Goal: Information Seeking & Learning: Learn about a topic

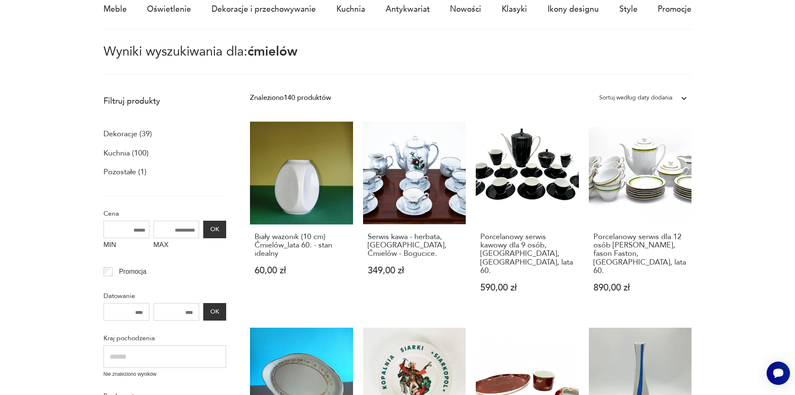
scroll to position [83, 0]
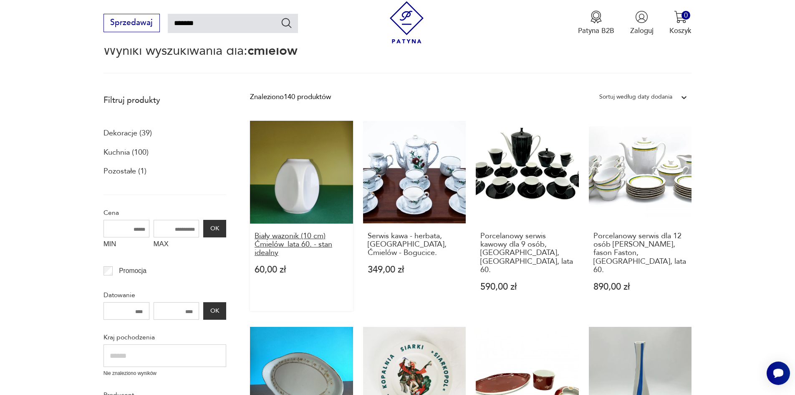
click at [291, 242] on h3 "Biały wazonik (10 cm) Ćmielów_lata 60. - stan idealny" at bounding box center [302, 244] width 94 height 25
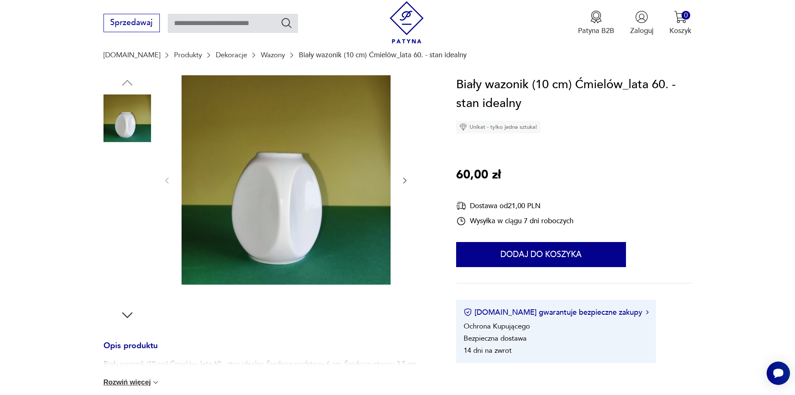
scroll to position [83, 0]
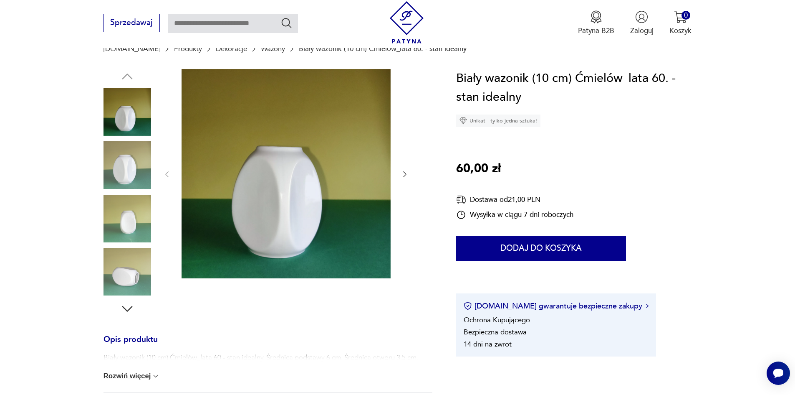
click at [130, 280] on img at bounding box center [128, 272] width 48 height 48
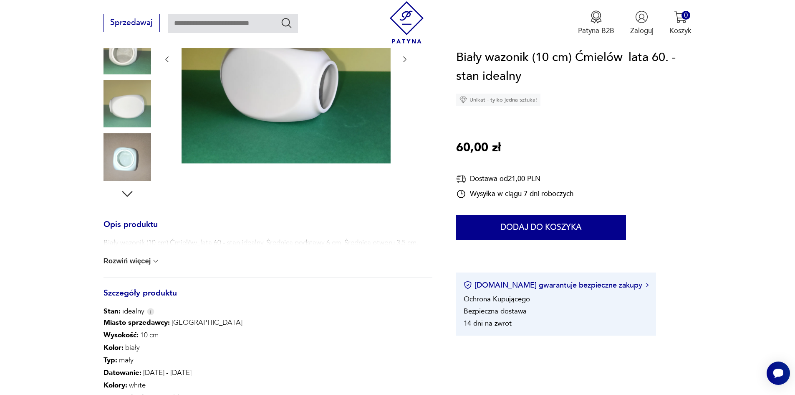
scroll to position [250, 0]
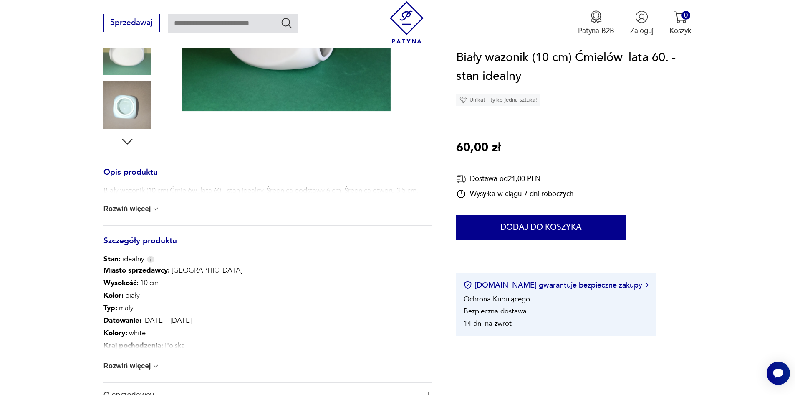
drag, startPoint x: 795, startPoint y: 71, endPoint x: 801, endPoint y: 139, distance: 69.2
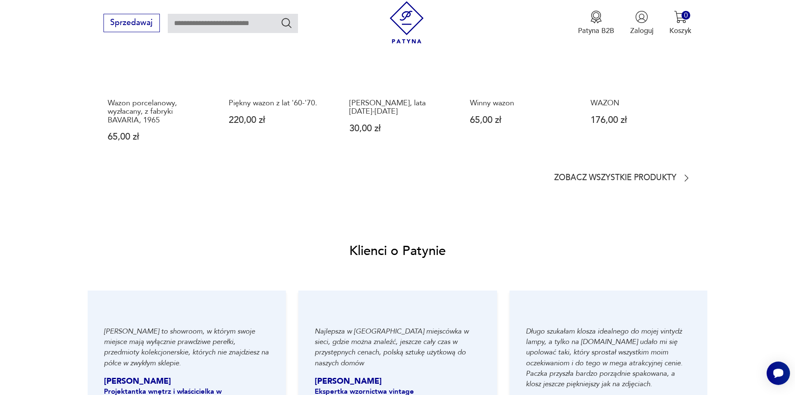
scroll to position [627, 0]
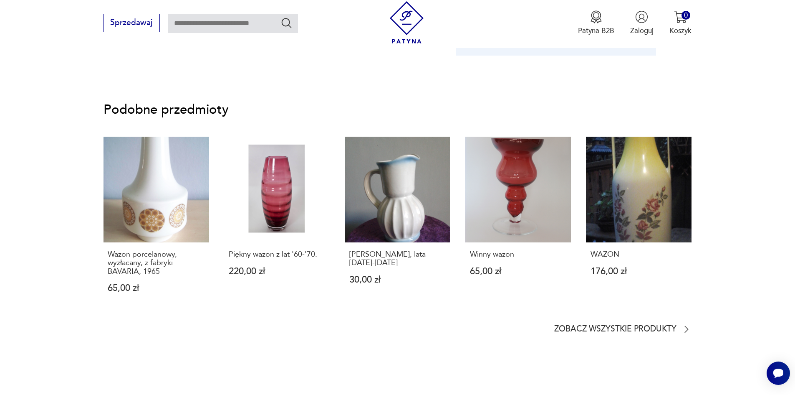
type input "*******"
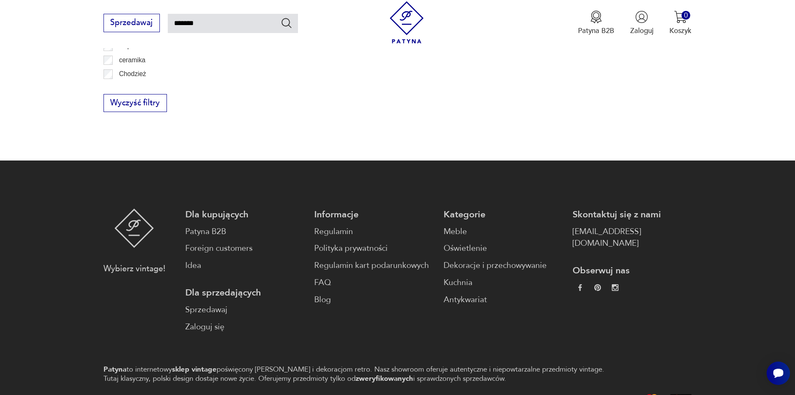
scroll to position [82, 0]
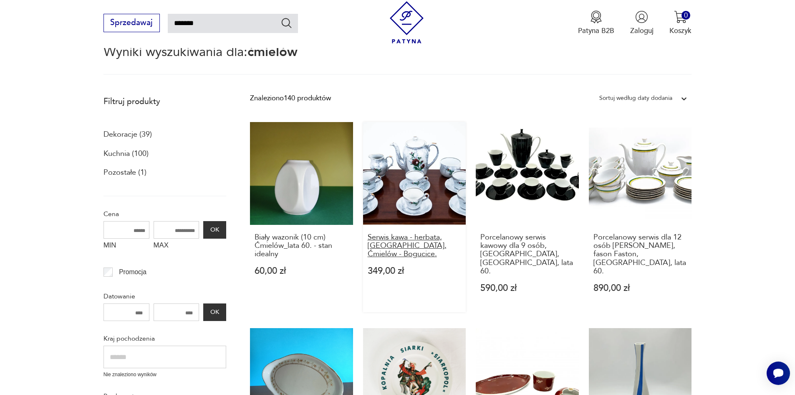
click at [410, 244] on h3 "Serwis kawa - herbata, [GEOGRAPHIC_DATA], Ćmielów - Bogucice." at bounding box center [415, 245] width 94 height 25
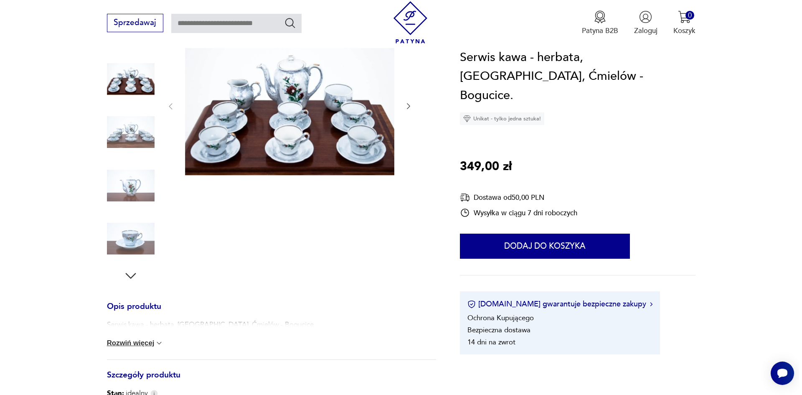
scroll to position [125, 0]
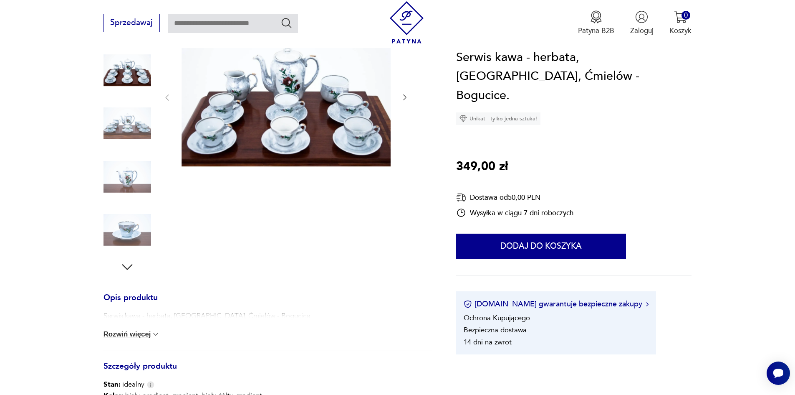
click at [127, 267] on icon "button" at bounding box center [127, 266] width 15 height 15
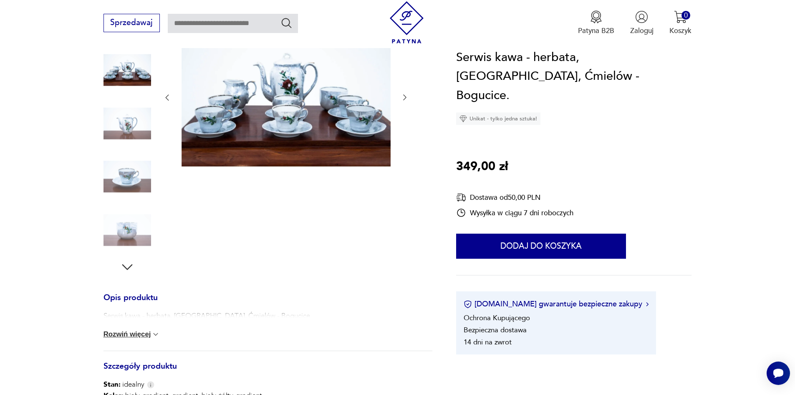
click at [127, 267] on icon "button" at bounding box center [127, 266] width 15 height 15
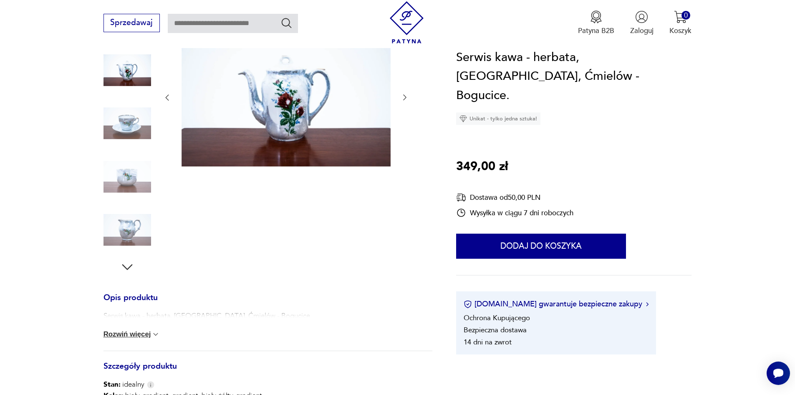
click at [127, 267] on icon "button" at bounding box center [127, 266] width 15 height 15
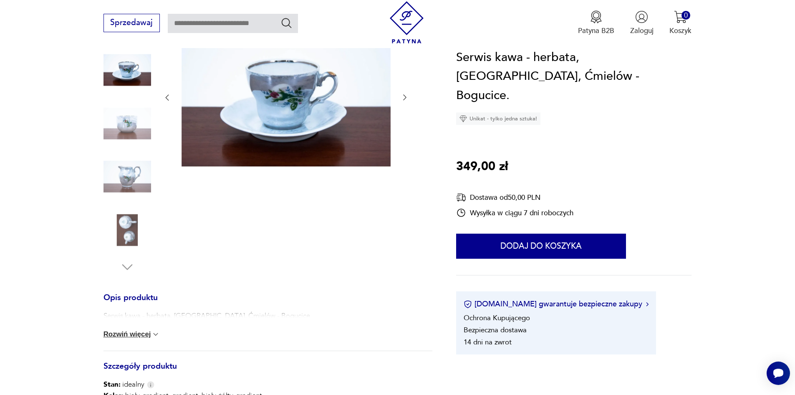
click at [138, 225] on img at bounding box center [128, 230] width 48 height 48
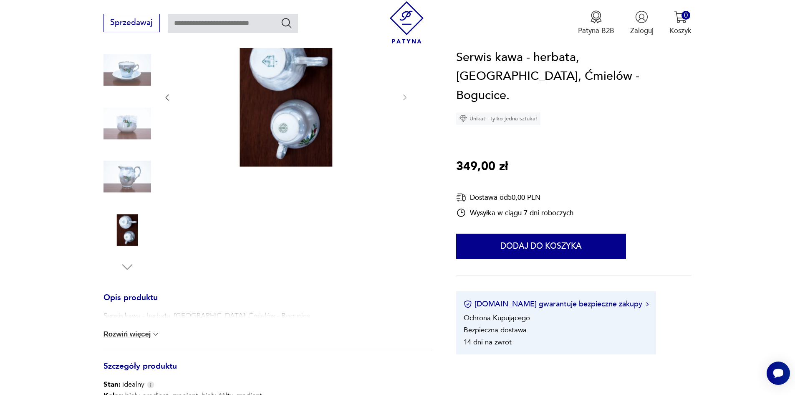
click at [307, 125] on img at bounding box center [286, 96] width 209 height 139
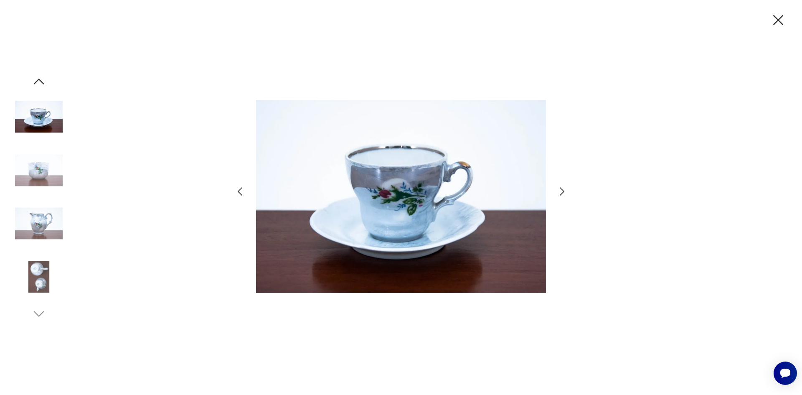
click at [569, 192] on div at bounding box center [401, 197] width 802 height 395
click at [563, 192] on icon "button" at bounding box center [561, 191] width 5 height 8
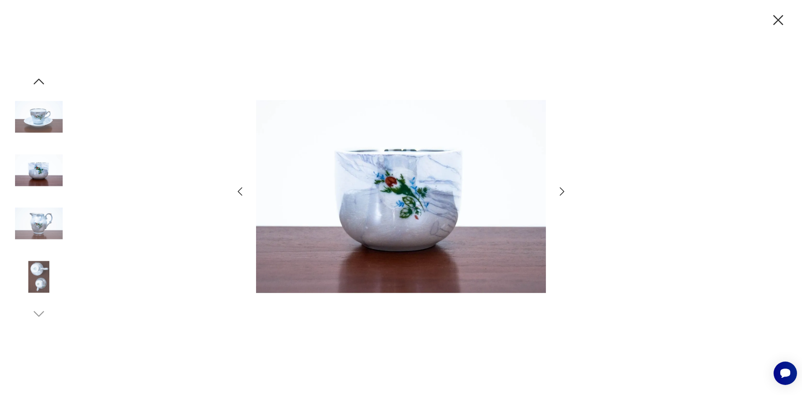
click at [563, 192] on icon "button" at bounding box center [561, 191] width 5 height 8
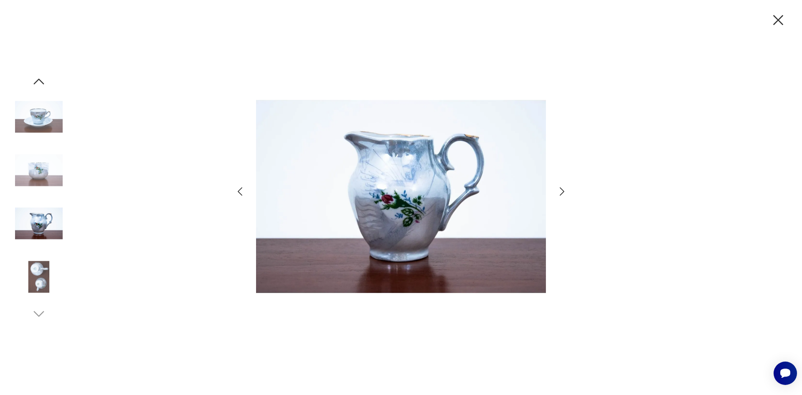
click at [563, 192] on icon "button" at bounding box center [561, 191] width 5 height 8
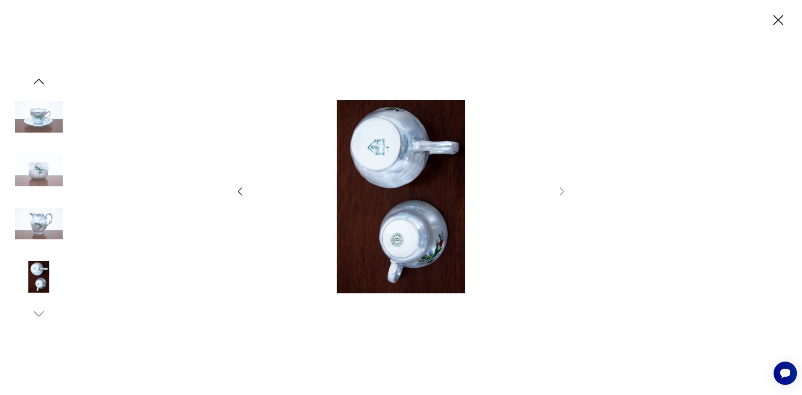
click at [374, 142] on img at bounding box center [401, 197] width 290 height 316
type input "*******"
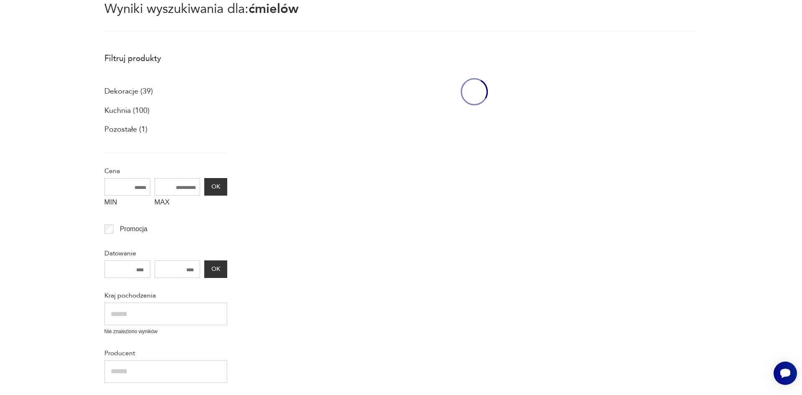
scroll to position [82, 0]
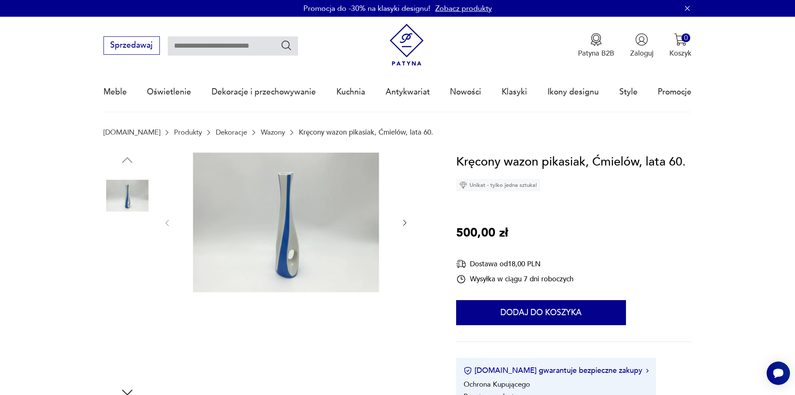
click at [146, 245] on img at bounding box center [128, 249] width 48 height 48
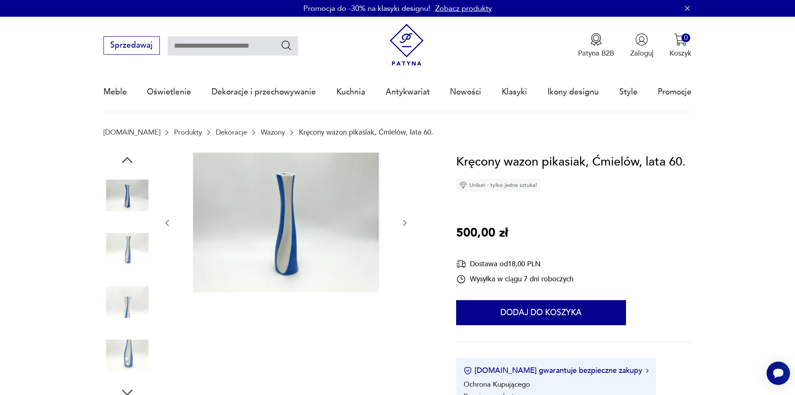
click at [119, 305] on img at bounding box center [128, 302] width 48 height 48
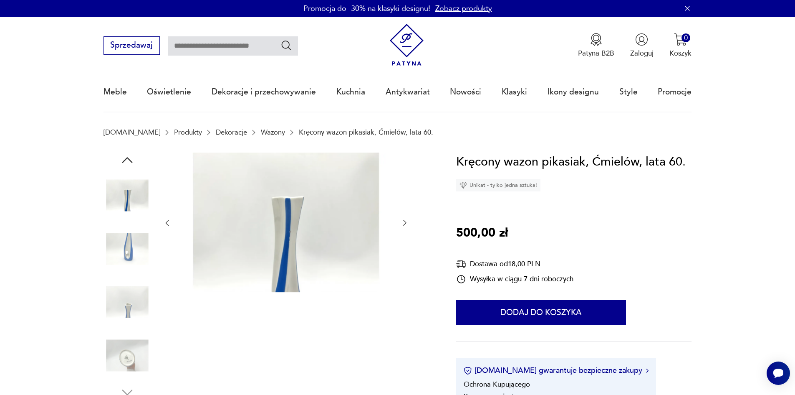
click at [129, 354] on img at bounding box center [128, 355] width 48 height 48
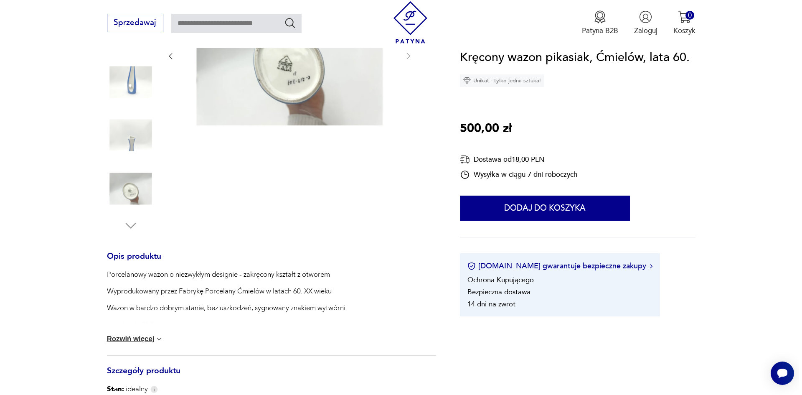
scroll to position [167, 0]
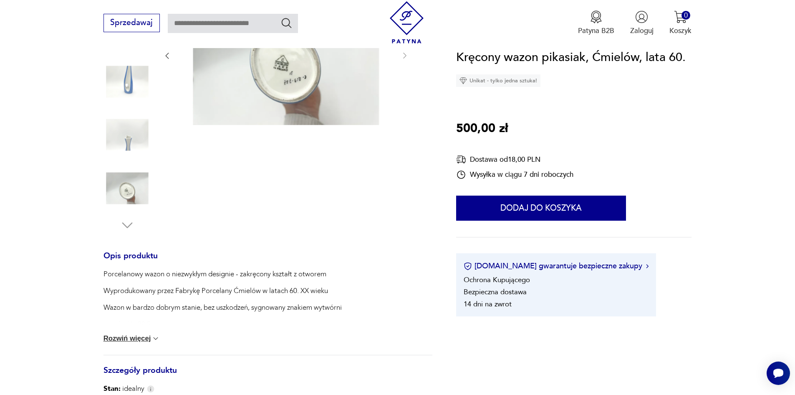
click at [296, 81] on img at bounding box center [286, 54] width 209 height 139
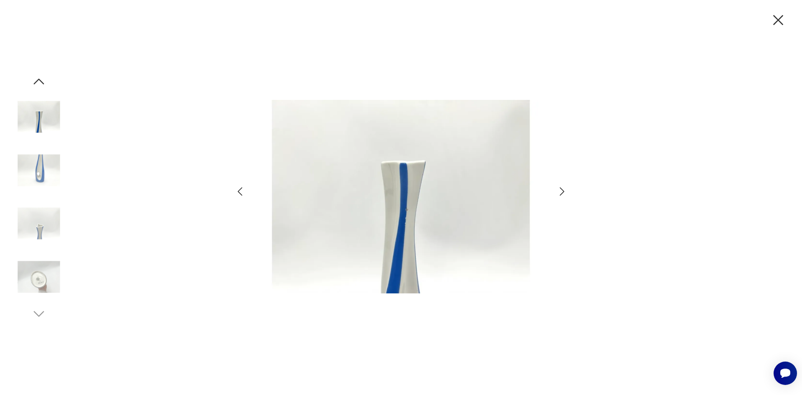
click at [566, 190] on icon "button" at bounding box center [562, 191] width 12 height 12
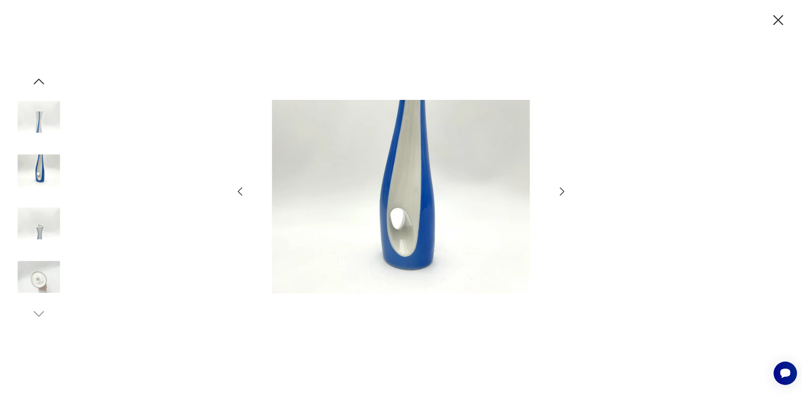
click at [566, 190] on icon "button" at bounding box center [562, 191] width 12 height 12
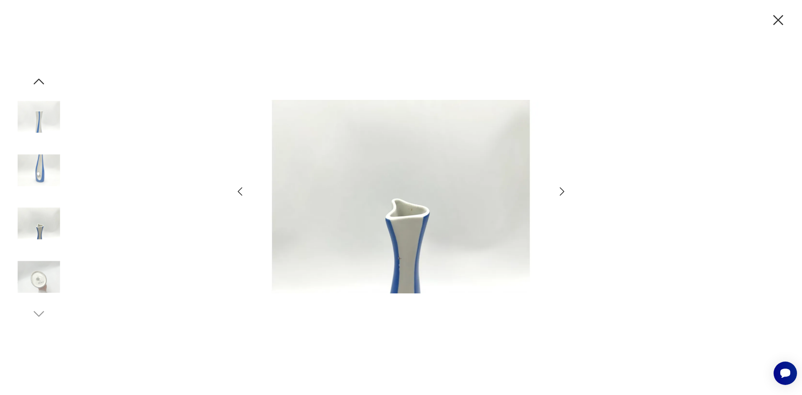
click at [566, 190] on icon "button" at bounding box center [562, 191] width 12 height 12
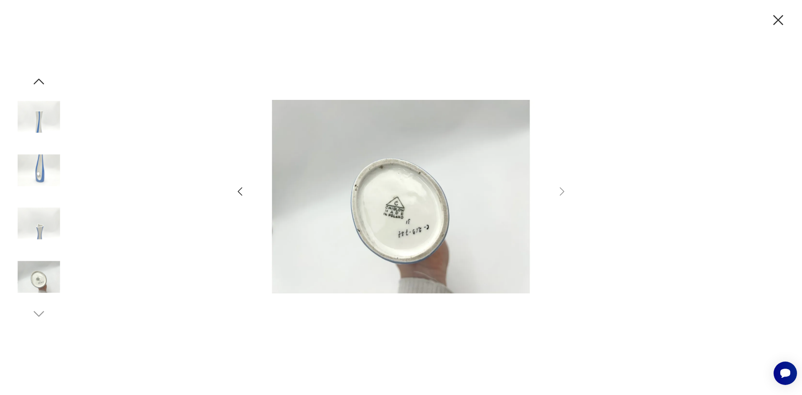
click at [50, 123] on img at bounding box center [39, 117] width 48 height 48
